Goal: Task Accomplishment & Management: Manage account settings

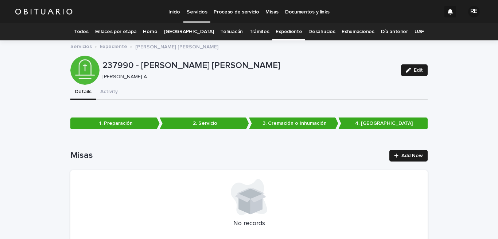
click at [88, 30] on link "Todos" at bounding box center [81, 31] width 14 height 17
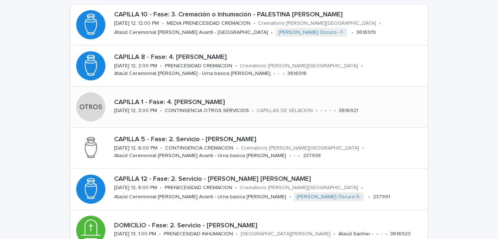
scroll to position [107, 0]
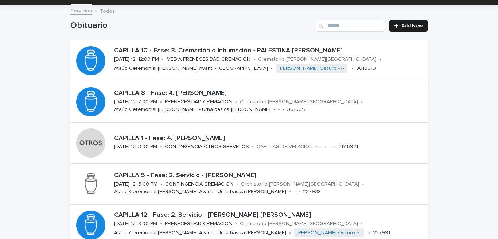
scroll to position [107, 0]
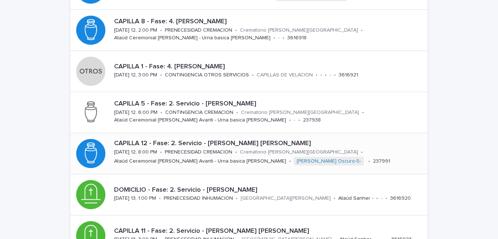
click at [150, 150] on p "[DATE] 12, 8:00 PM" at bounding box center [135, 152] width 43 height 6
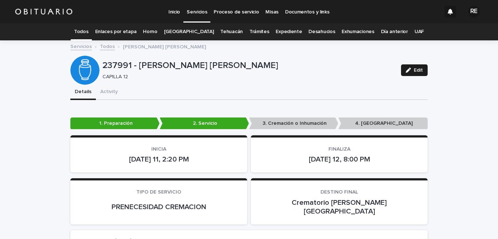
click at [88, 32] on link "Todos" at bounding box center [81, 31] width 14 height 17
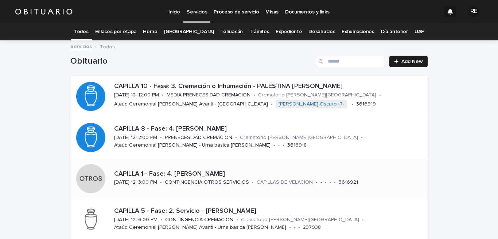
scroll to position [36, 0]
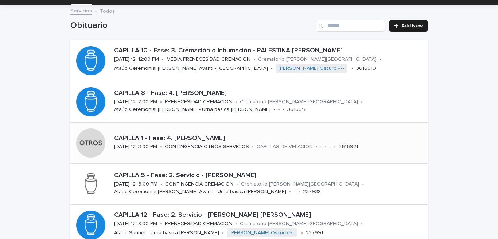
click at [169, 177] on p "CAPILLA 5 - Fase: 2. Servicio - [PERSON_NAME]" at bounding box center [269, 176] width 310 height 8
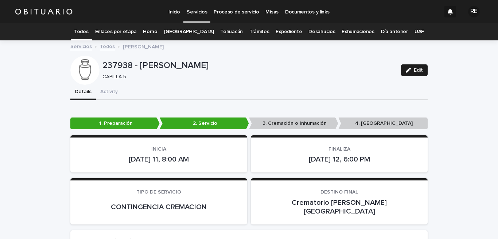
click at [88, 33] on link "Todos" at bounding box center [81, 31] width 14 height 17
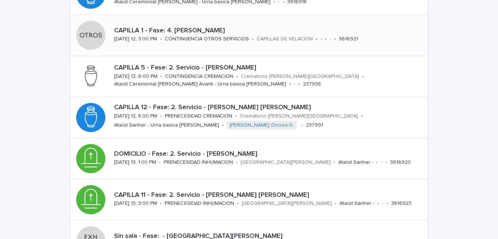
scroll to position [179, 0]
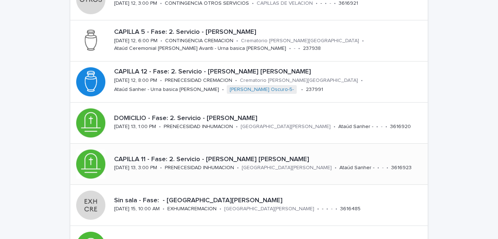
click at [182, 164] on div "PRENECESIDAD INHUMACION" at bounding box center [199, 168] width 69 height 8
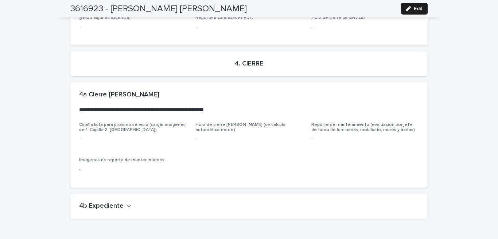
scroll to position [1901, 0]
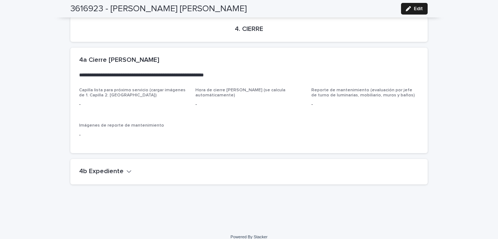
click at [126, 168] on div "4b Expediente" at bounding box center [247, 172] width 337 height 8
click at [126, 168] on icon "button" at bounding box center [128, 171] width 5 height 7
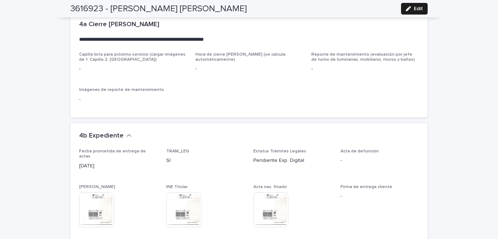
scroll to position [2009, 0]
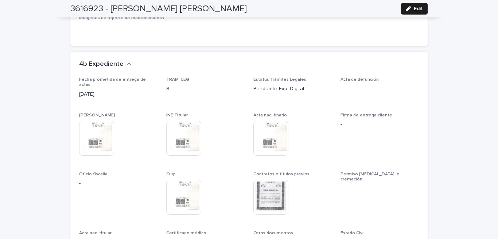
click at [271, 180] on img at bounding box center [270, 197] width 35 height 35
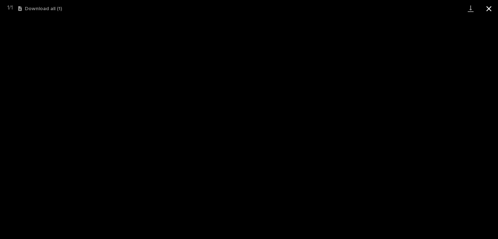
click at [490, 6] on button "Close gallery" at bounding box center [488, 8] width 18 height 17
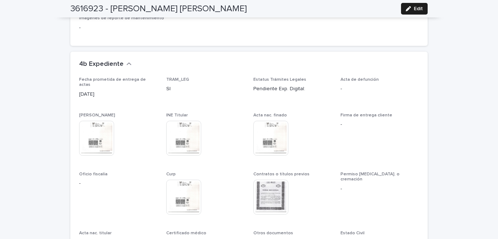
scroll to position [2116, 0]
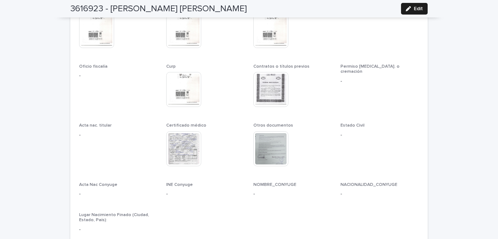
click at [178, 145] on img at bounding box center [183, 148] width 35 height 35
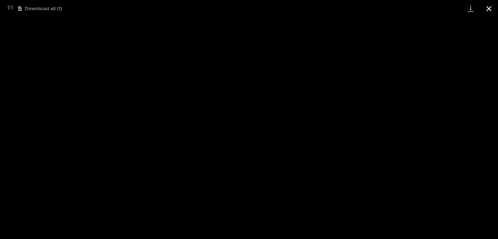
click at [492, 8] on button "Close gallery" at bounding box center [488, 8] width 18 height 17
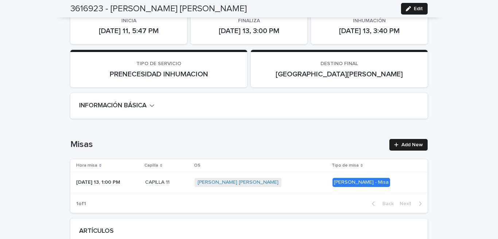
scroll to position [0, 0]
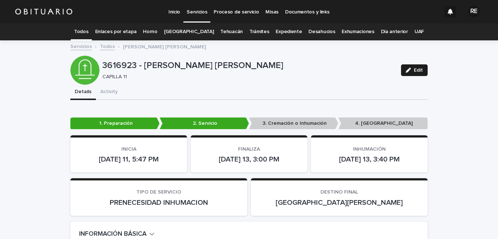
click at [88, 30] on link "Todos" at bounding box center [81, 31] width 14 height 17
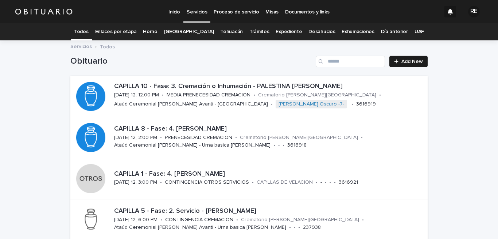
click at [284, 34] on link "Expediente" at bounding box center [288, 31] width 26 height 17
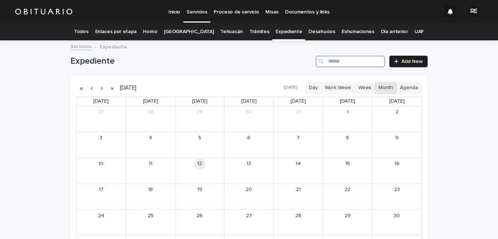
click at [343, 63] on input "Search" at bounding box center [349, 62] width 69 height 12
click at [111, 172] on div "[PERSON_NAME] DE LA [PERSON_NAME]" at bounding box center [109, 174] width 32 height 5
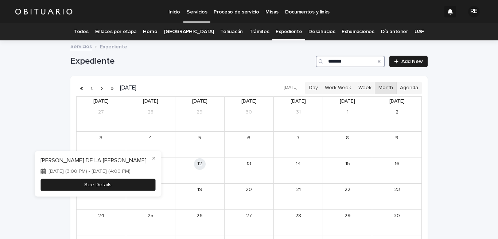
type input "*******"
click at [110, 182] on button "See Details" at bounding box center [97, 185] width 115 height 12
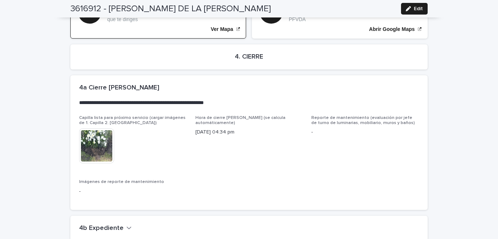
scroll to position [1645, 0]
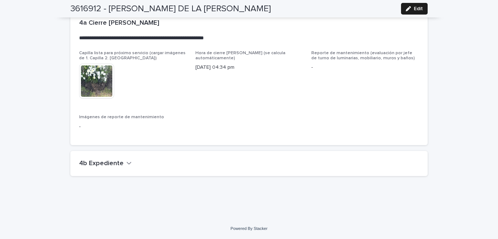
click at [127, 164] on icon "button" at bounding box center [129, 163] width 4 height 3
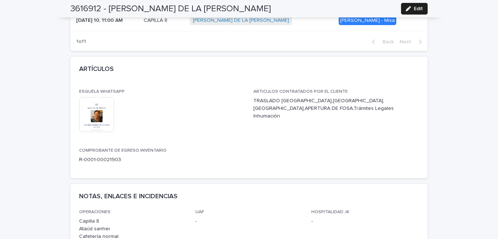
scroll to position [0, 0]
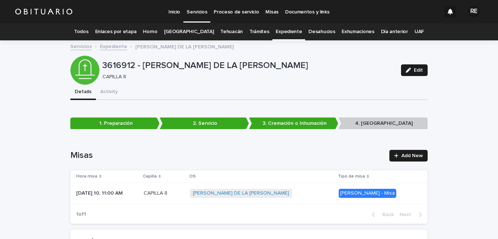
click at [88, 33] on link "Todos" at bounding box center [81, 31] width 14 height 17
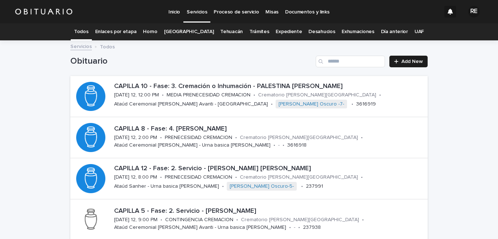
click at [286, 35] on link "Expediente" at bounding box center [288, 31] width 26 height 17
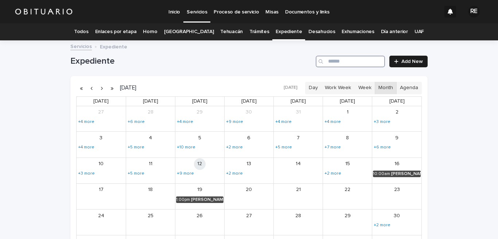
click at [347, 60] on input "Search" at bounding box center [349, 62] width 69 height 12
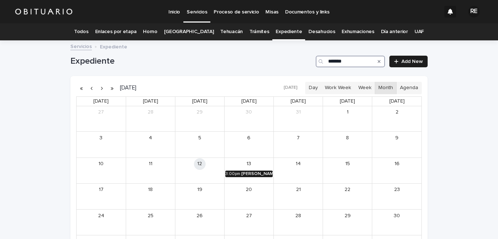
click at [264, 173] on div "[PERSON_NAME] [PERSON_NAME]" at bounding box center [256, 174] width 31 height 5
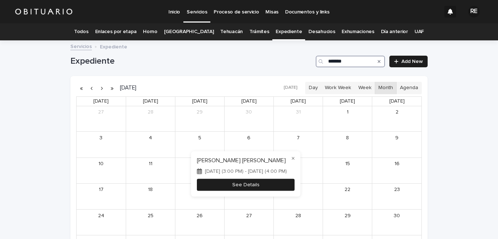
type input "*******"
click at [277, 181] on button "See Details" at bounding box center [246, 185] width 98 height 12
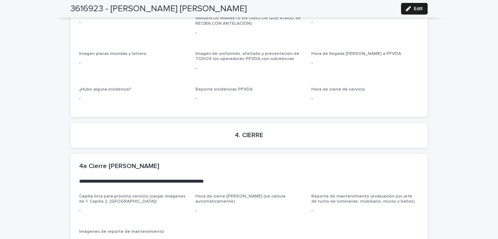
scroll to position [1901, 0]
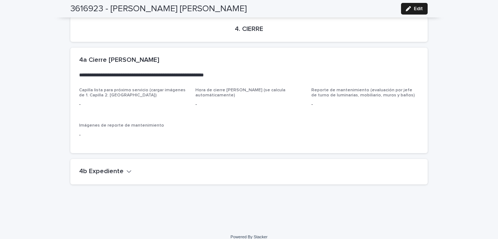
click at [127, 171] on icon "button" at bounding box center [129, 172] width 4 height 3
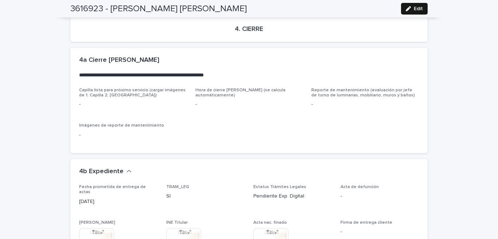
click at [405, 8] on icon "button" at bounding box center [407, 8] width 5 height 5
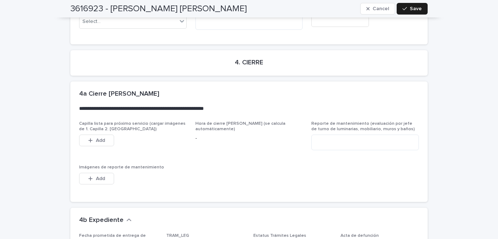
scroll to position [2224, 0]
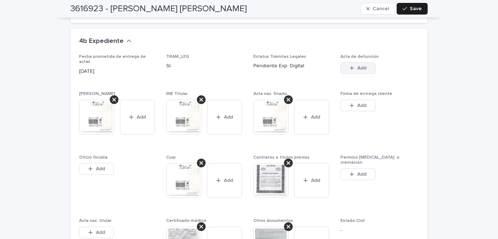
click at [364, 72] on button "Add" at bounding box center [357, 68] width 35 height 12
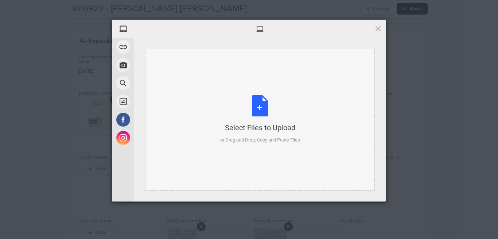
click at [264, 105] on div "Select Files to Upload or Drag and Drop, Copy and Paste Files" at bounding box center [260, 119] width 80 height 48
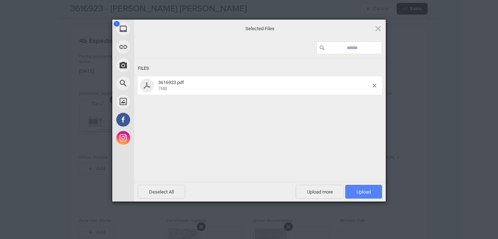
click at [378, 191] on span "Upload 1" at bounding box center [363, 192] width 37 height 14
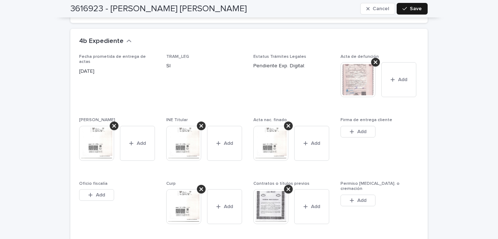
click at [419, 11] on button "Save" at bounding box center [411, 9] width 31 height 12
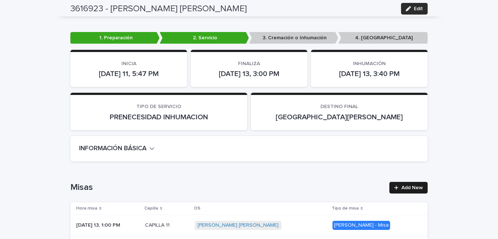
scroll to position [0, 0]
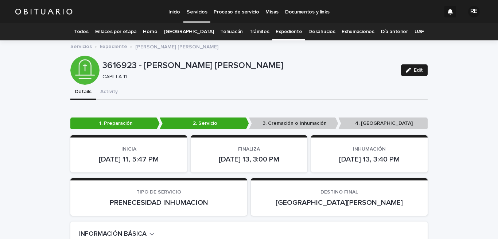
click at [288, 35] on link "Expediente" at bounding box center [288, 31] width 26 height 17
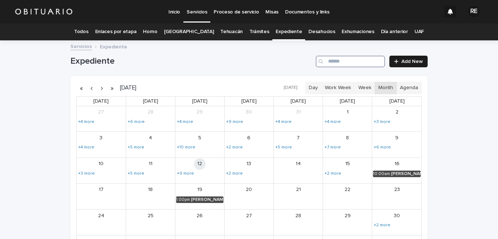
click at [352, 60] on input "Search" at bounding box center [349, 62] width 69 height 12
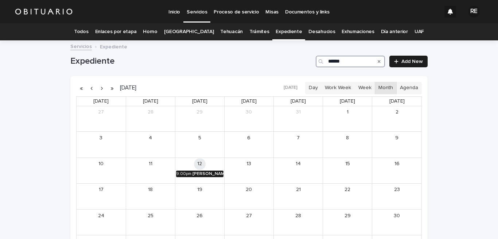
click at [204, 173] on div "[PERSON_NAME]" at bounding box center [207, 174] width 31 height 5
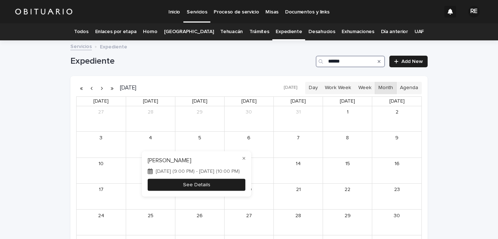
type input "******"
click at [220, 183] on button "See Details" at bounding box center [197, 185] width 98 height 12
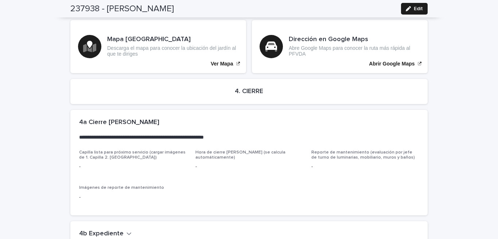
scroll to position [1706, 0]
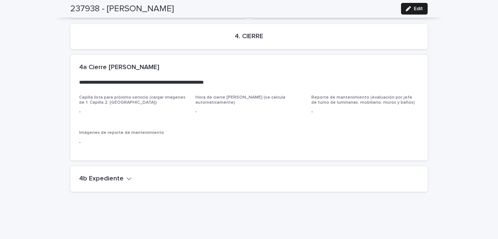
click at [126, 176] on icon "button" at bounding box center [128, 179] width 5 height 7
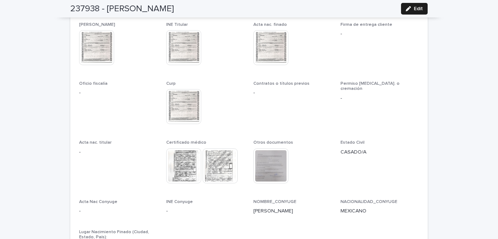
scroll to position [1742, 0]
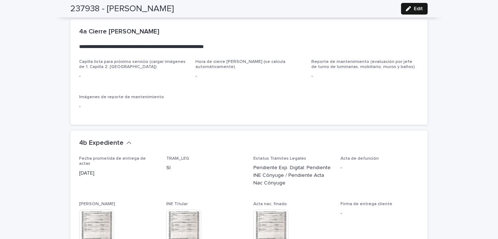
click at [417, 9] on span "Edit" at bounding box center [417, 8] width 9 height 5
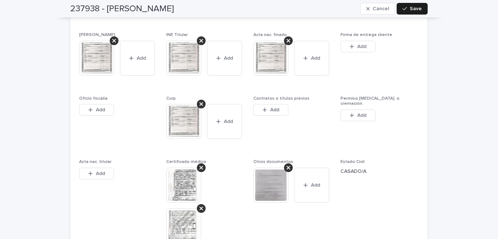
scroll to position [1921, 0]
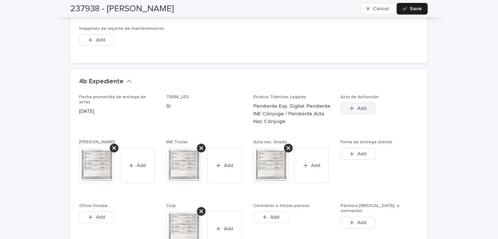
click at [364, 103] on button "Add" at bounding box center [357, 109] width 35 height 12
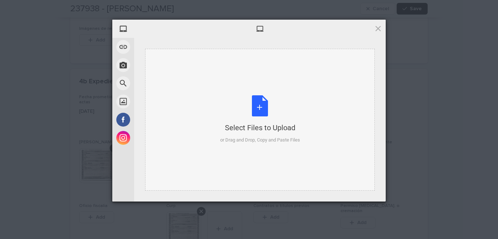
click at [265, 101] on div "Select Files to Upload or Drag and Drop, Copy and Paste Files" at bounding box center [260, 119] width 80 height 48
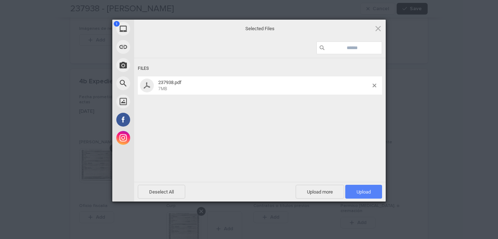
click at [374, 194] on span "Upload 1" at bounding box center [363, 192] width 37 height 14
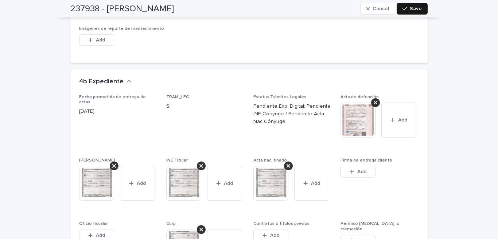
click at [417, 9] on span "Save" at bounding box center [415, 8] width 12 height 5
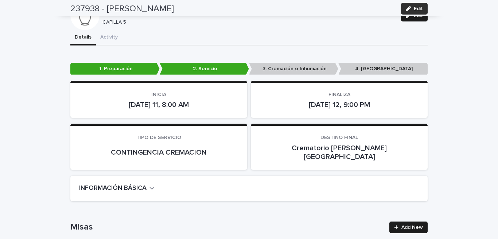
scroll to position [0, 0]
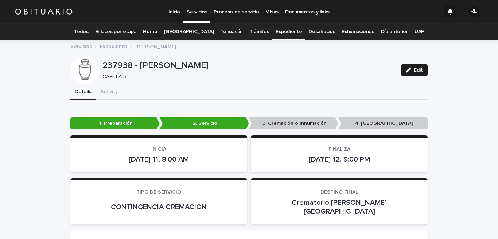
click at [275, 30] on link "Expediente" at bounding box center [288, 31] width 26 height 17
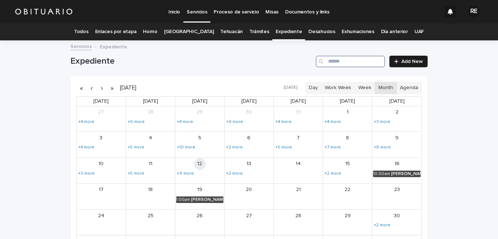
click at [356, 62] on input "Search" at bounding box center [349, 62] width 69 height 12
type input "*******"
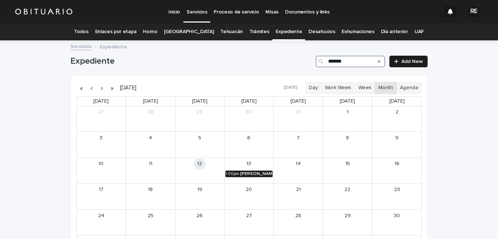
click at [249, 172] on div "[PERSON_NAME]" at bounding box center [256, 174] width 32 height 5
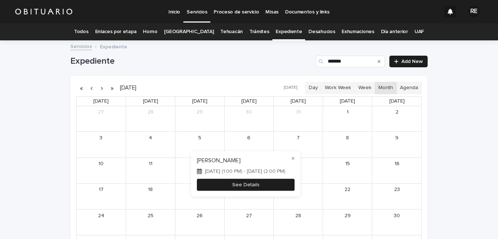
click at [231, 187] on button "See Details" at bounding box center [246, 185] width 98 height 12
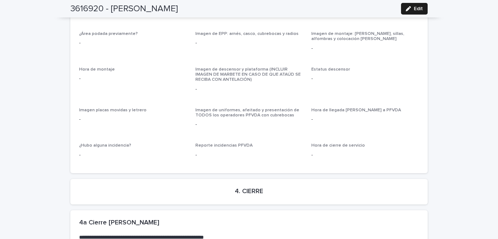
scroll to position [1880, 0]
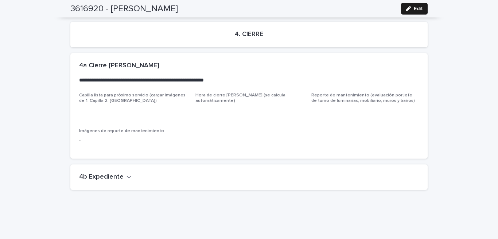
click at [121, 173] on button "4b Expediente" at bounding box center [105, 177] width 52 height 8
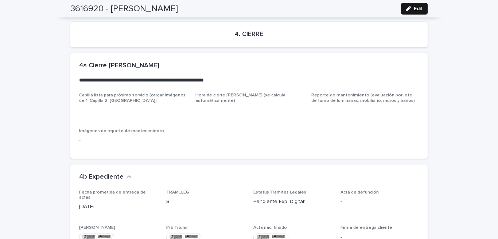
click at [413, 9] on span "Edit" at bounding box center [417, 8] width 9 height 5
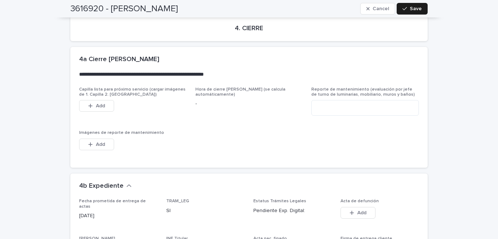
scroll to position [2167, 0]
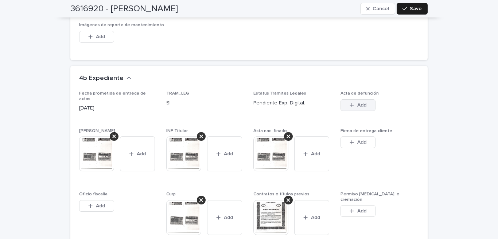
click at [358, 103] on span "Add" at bounding box center [361, 105] width 9 height 5
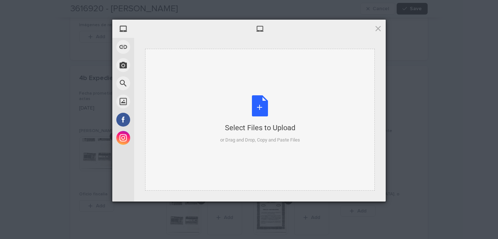
click at [264, 105] on div "Select Files to Upload or Drag and Drop, Copy and Paste Files" at bounding box center [260, 119] width 80 height 48
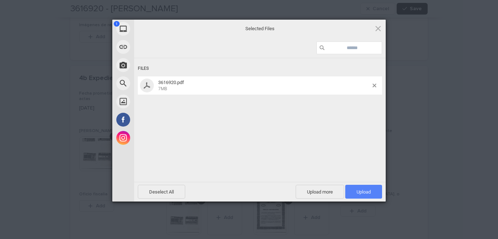
click at [366, 193] on span "Upload 1" at bounding box center [363, 191] width 14 height 5
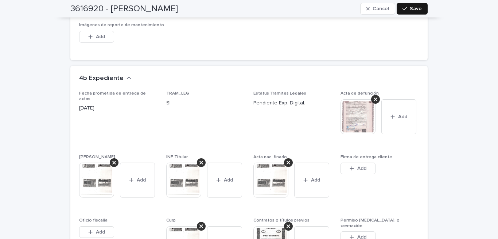
click at [403, 12] on button "Save" at bounding box center [411, 9] width 31 height 12
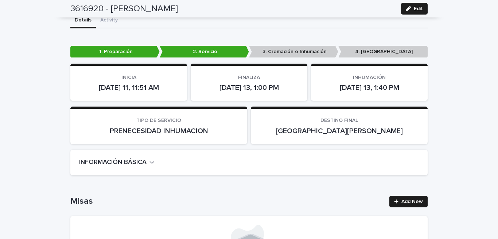
scroll to position [0, 0]
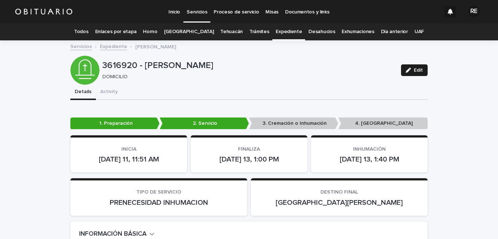
click at [277, 32] on link "Expediente" at bounding box center [288, 31] width 26 height 17
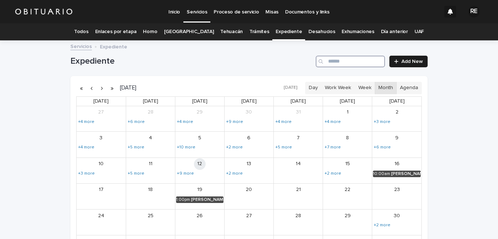
click at [345, 60] on input "Search" at bounding box center [349, 62] width 69 height 12
type input "******"
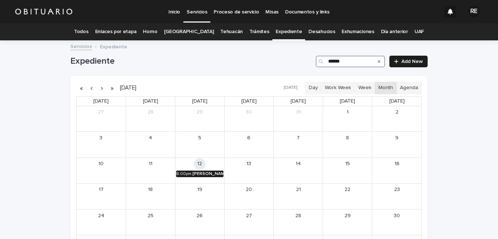
click at [199, 172] on div "[PERSON_NAME] [PERSON_NAME]" at bounding box center [207, 174] width 31 height 5
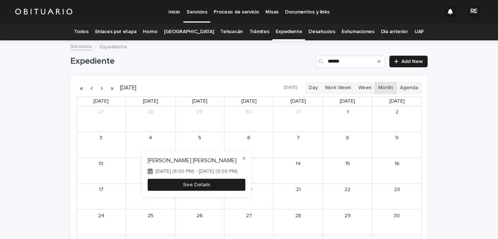
click at [203, 181] on button "See Details" at bounding box center [197, 185] width 98 height 12
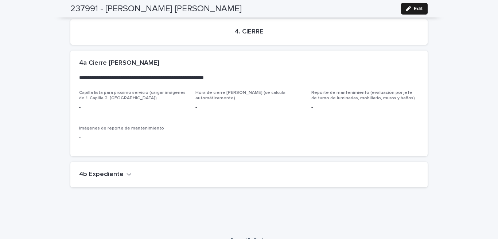
scroll to position [1726, 0]
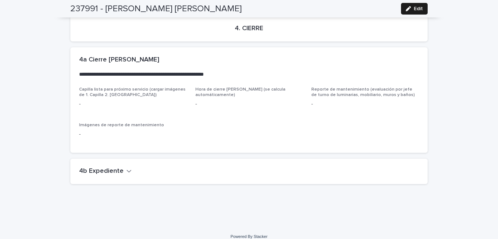
click at [126, 168] on icon "button" at bounding box center [128, 171] width 5 height 7
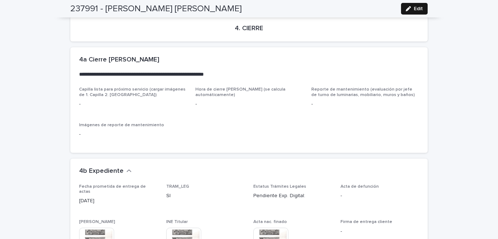
click at [408, 8] on icon "button" at bounding box center [407, 8] width 5 height 5
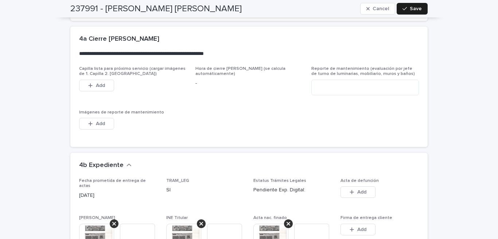
scroll to position [2049, 0]
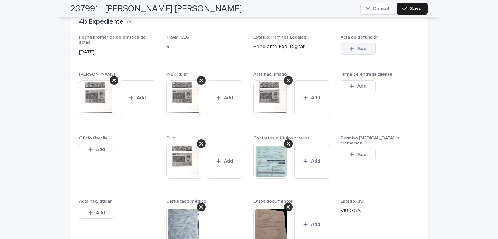
click at [358, 46] on span "Add" at bounding box center [361, 48] width 9 height 5
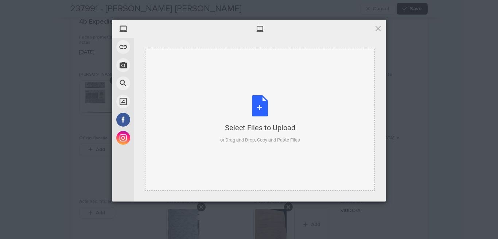
click at [252, 108] on div "Select Files to Upload or Drag and Drop, Copy and Paste Files" at bounding box center [260, 119] width 80 height 48
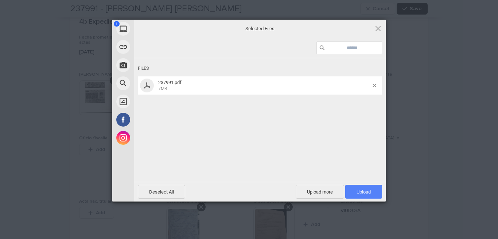
click at [358, 191] on span "Upload 1" at bounding box center [363, 191] width 14 height 5
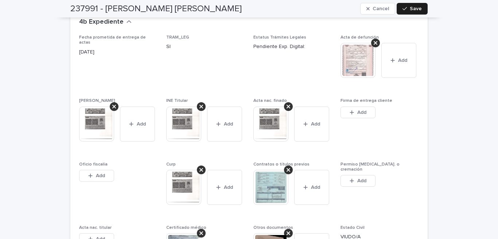
scroll to position [2013, 0]
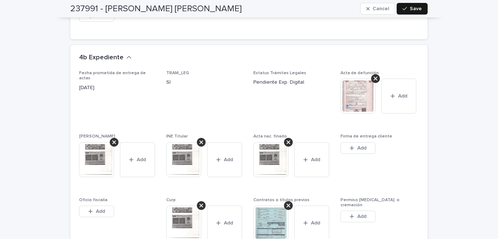
click at [414, 12] on button "Save" at bounding box center [411, 9] width 31 height 12
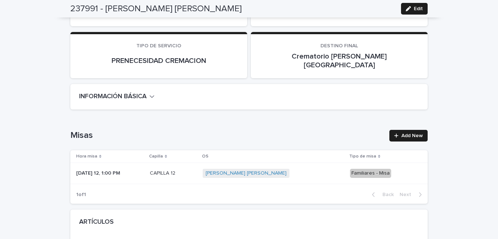
scroll to position [0, 0]
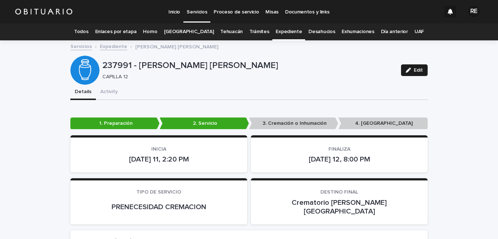
click at [280, 34] on link "Expediente" at bounding box center [288, 31] width 26 height 17
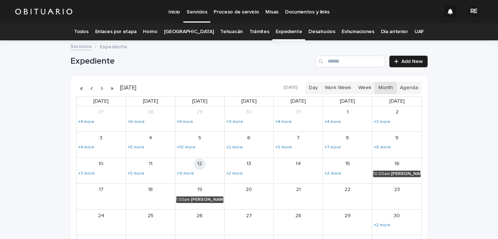
click at [323, 63] on div "Search" at bounding box center [321, 62] width 12 height 12
click at [353, 62] on input "Search" at bounding box center [349, 62] width 69 height 12
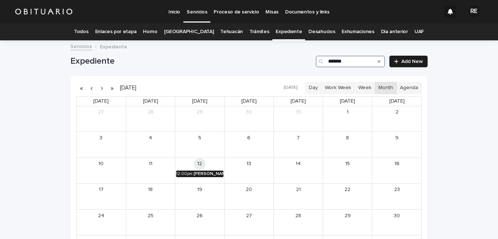
click at [208, 172] on div "[PERSON_NAME]" at bounding box center [208, 174] width 30 height 5
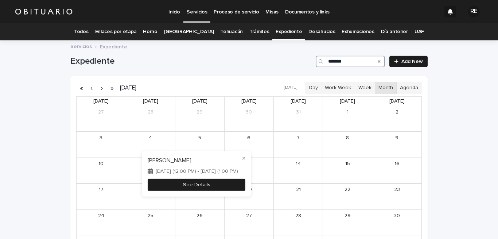
type input "*******"
click at [201, 182] on button "See Details" at bounding box center [197, 185] width 98 height 12
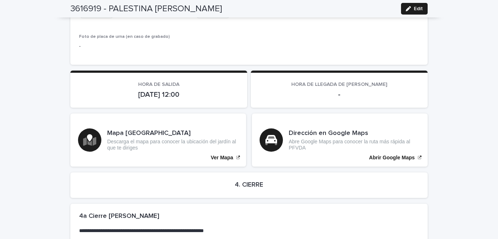
scroll to position [1800, 0]
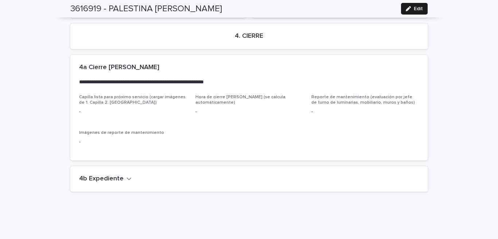
click at [126, 176] on icon "button" at bounding box center [128, 179] width 5 height 7
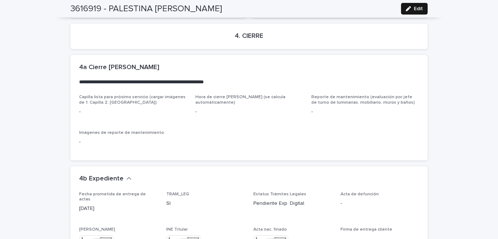
click at [405, 7] on icon "button" at bounding box center [407, 8] width 5 height 5
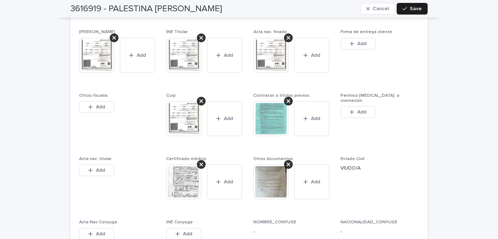
scroll to position [2051, 0]
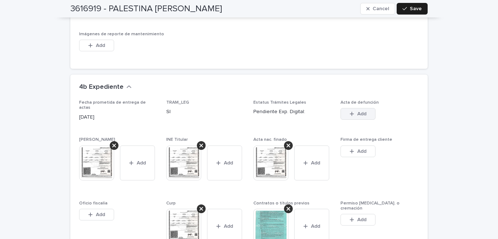
click at [362, 111] on span "Add" at bounding box center [361, 113] width 9 height 5
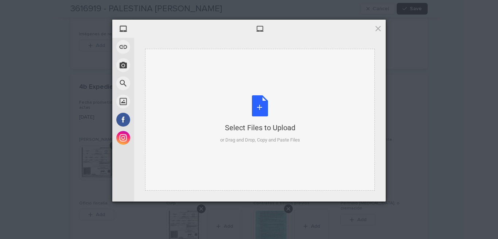
click at [260, 106] on div "Select Files to Upload or Drag and Drop, Copy and Paste Files" at bounding box center [260, 119] width 80 height 48
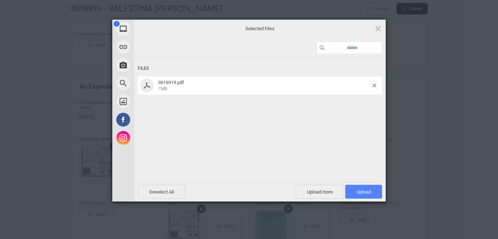
click at [377, 191] on span "Upload 1" at bounding box center [363, 192] width 37 height 14
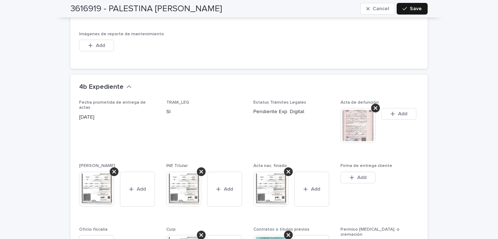
click at [414, 9] on span "Save" at bounding box center [415, 8] width 12 height 5
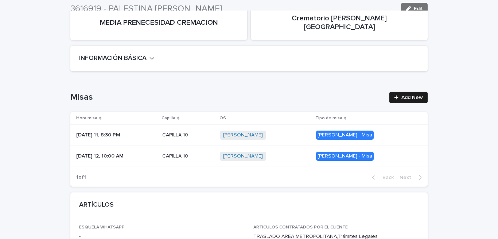
scroll to position [0, 0]
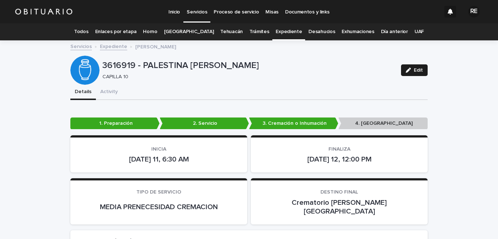
click at [276, 28] on link "Expediente" at bounding box center [288, 31] width 26 height 17
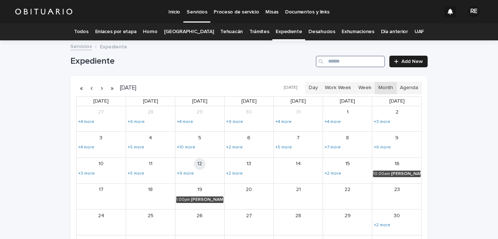
click at [353, 63] on input "Search" at bounding box center [349, 62] width 69 height 12
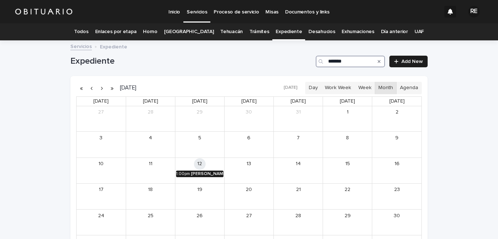
click at [211, 174] on div "[PERSON_NAME] [PERSON_NAME]" at bounding box center [207, 174] width 32 height 5
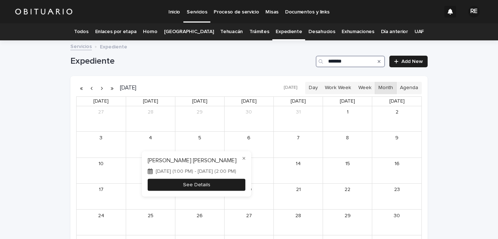
type input "*******"
click at [208, 182] on button "See Details" at bounding box center [197, 185] width 98 height 12
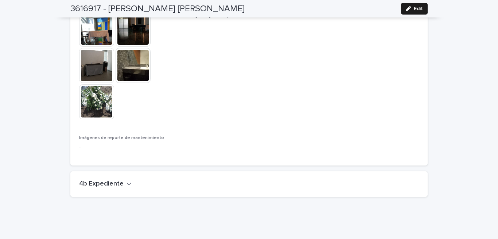
scroll to position [2132, 0]
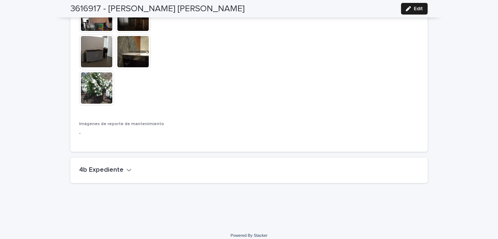
click at [126, 167] on icon "button" at bounding box center [128, 170] width 5 height 7
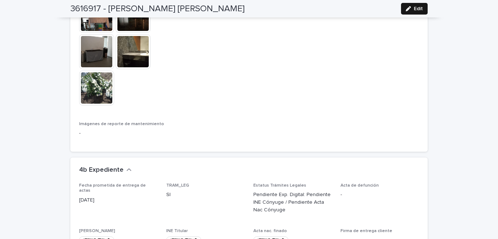
click at [408, 7] on div "button" at bounding box center [409, 8] width 8 height 5
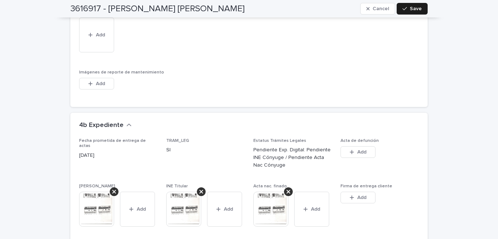
scroll to position [2490, 0]
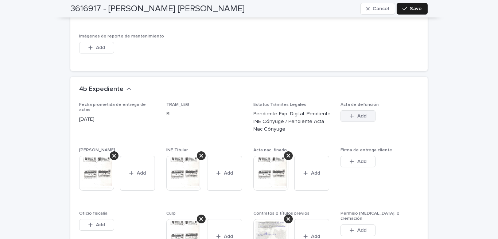
click at [351, 114] on div "button" at bounding box center [352, 116] width 7 height 5
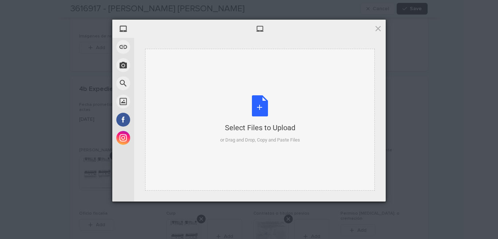
click at [260, 105] on div "Select Files to Upload or Drag and Drop, Copy and Paste Files" at bounding box center [260, 119] width 80 height 48
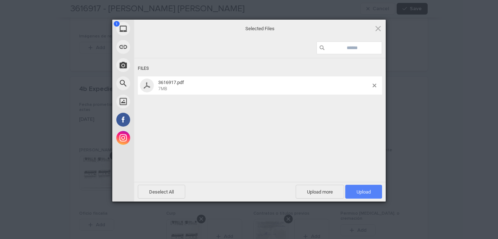
click at [368, 190] on span "Upload 1" at bounding box center [363, 191] width 14 height 5
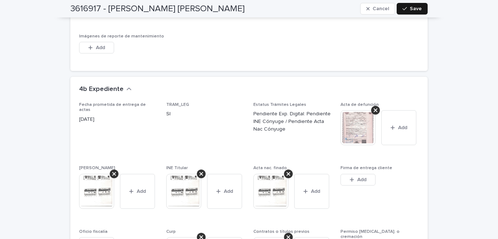
click at [408, 3] on button "Save" at bounding box center [411, 9] width 31 height 12
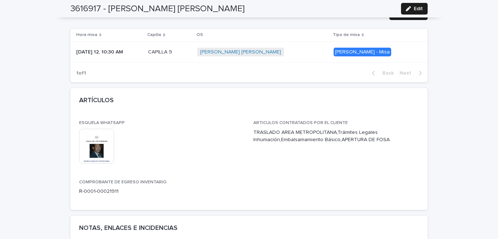
scroll to position [0, 0]
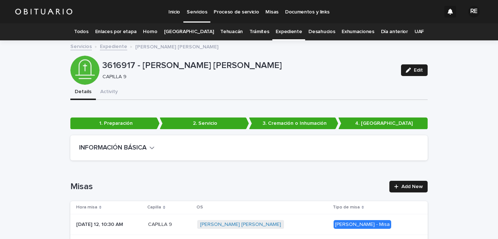
click at [88, 31] on link "Todos" at bounding box center [81, 31] width 14 height 17
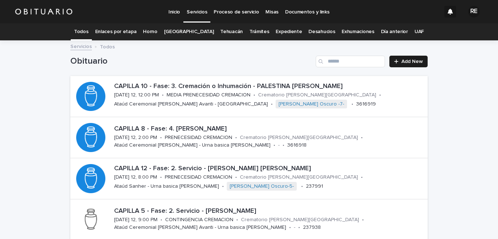
click at [275, 34] on link "Expediente" at bounding box center [288, 31] width 26 height 17
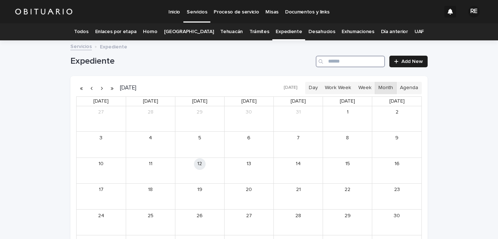
click at [331, 62] on input "Search" at bounding box center [349, 62] width 69 height 12
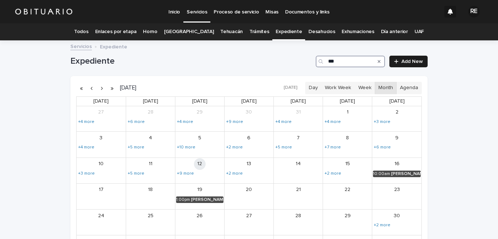
type input "****"
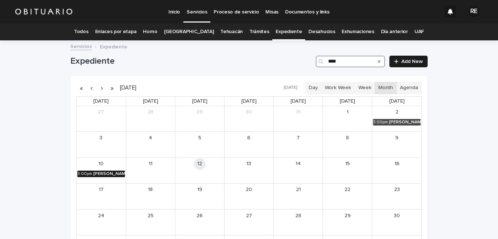
click at [99, 172] on div "[PERSON_NAME] DE LA [PERSON_NAME]" at bounding box center [109, 174] width 32 height 5
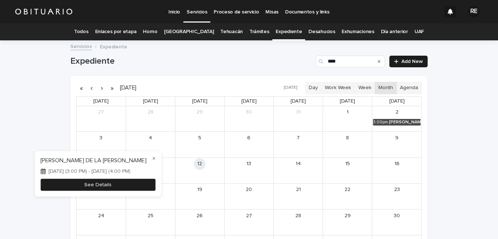
click at [120, 185] on button "See Details" at bounding box center [97, 185] width 115 height 12
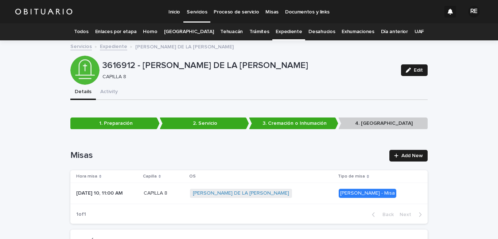
click at [276, 32] on link "Expediente" at bounding box center [288, 31] width 26 height 17
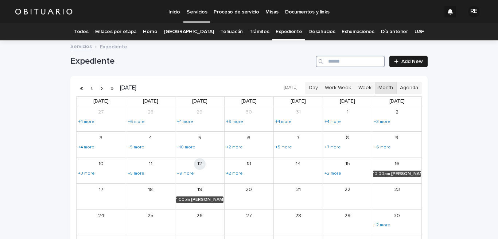
click at [339, 65] on input "Search" at bounding box center [349, 62] width 69 height 12
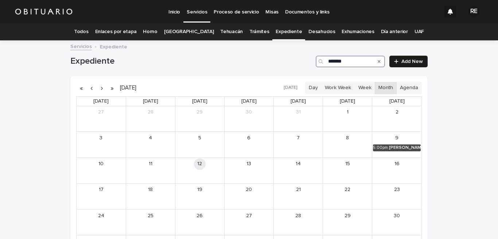
click at [392, 152] on div "9 5:00pm [PERSON_NAME]" at bounding box center [396, 144] width 49 height 25
click at [392, 149] on div "[PERSON_NAME]" at bounding box center [405, 147] width 32 height 5
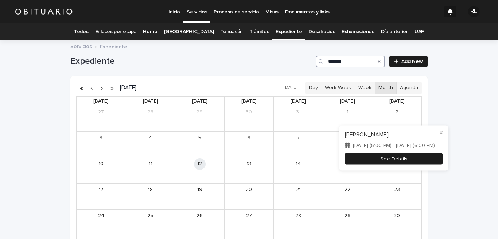
type input "*******"
click at [403, 161] on button "See Details" at bounding box center [394, 159] width 98 height 12
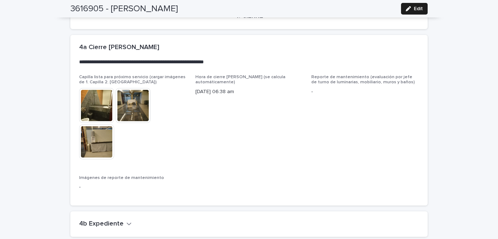
scroll to position [1769, 0]
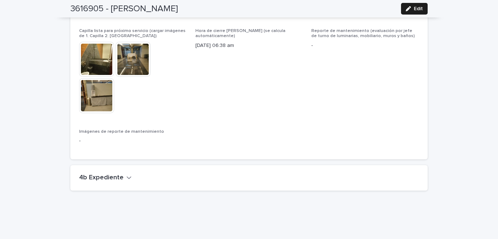
click at [126, 174] on icon "button" at bounding box center [128, 177] width 5 height 7
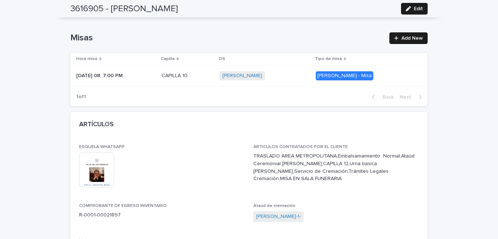
scroll to position [0, 0]
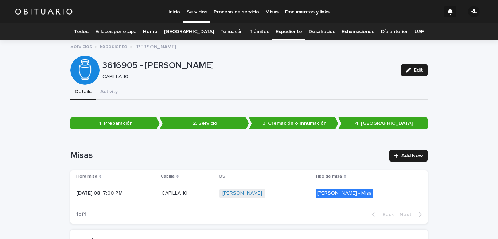
click at [86, 34] on link "Todos" at bounding box center [81, 31] width 14 height 17
